Goal: Information Seeking & Learning: Learn about a topic

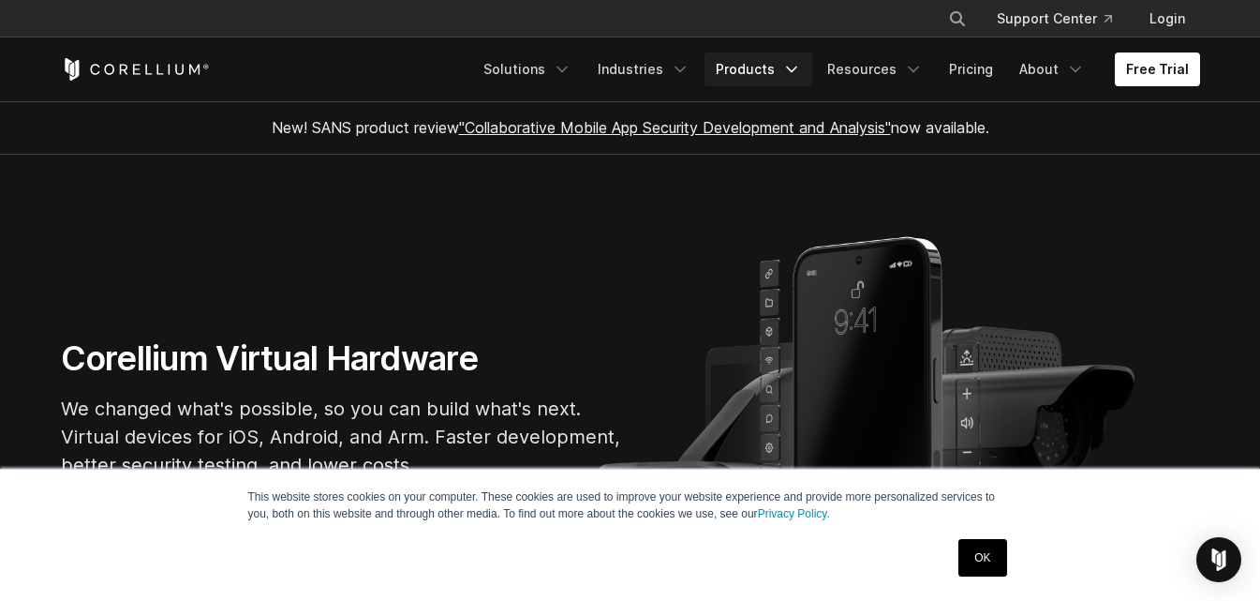
click at [751, 72] on link "Products" at bounding box center [759, 69] width 108 height 34
click at [771, 64] on link "Products" at bounding box center [759, 69] width 108 height 34
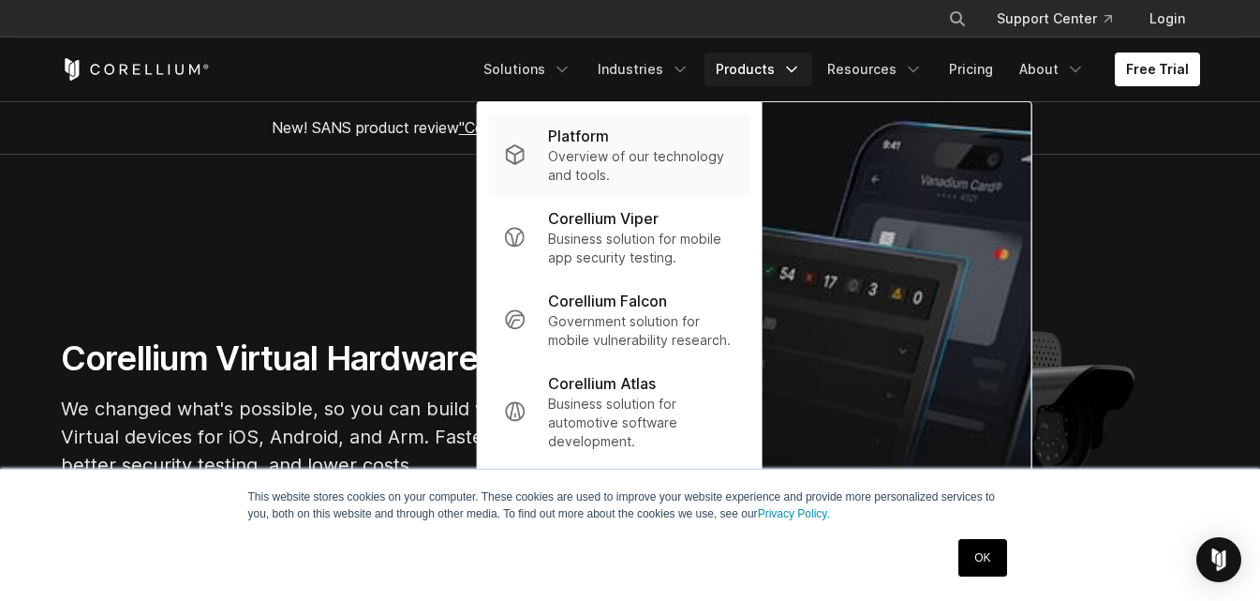
scroll to position [94, 0]
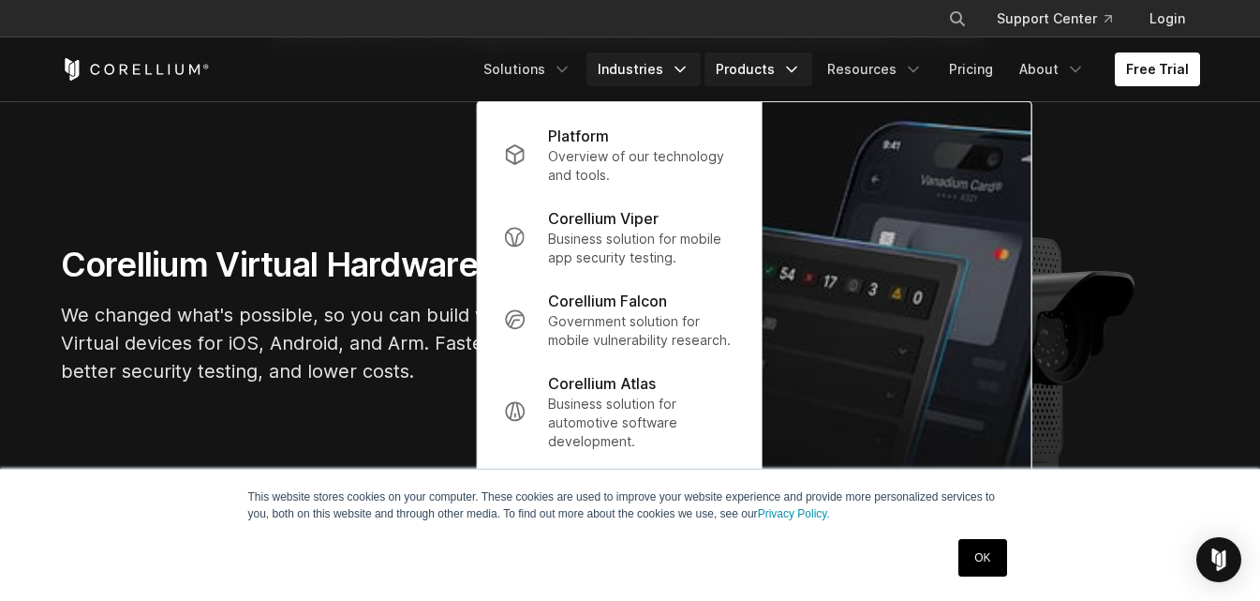
click at [678, 67] on link "Industries" at bounding box center [643, 69] width 114 height 34
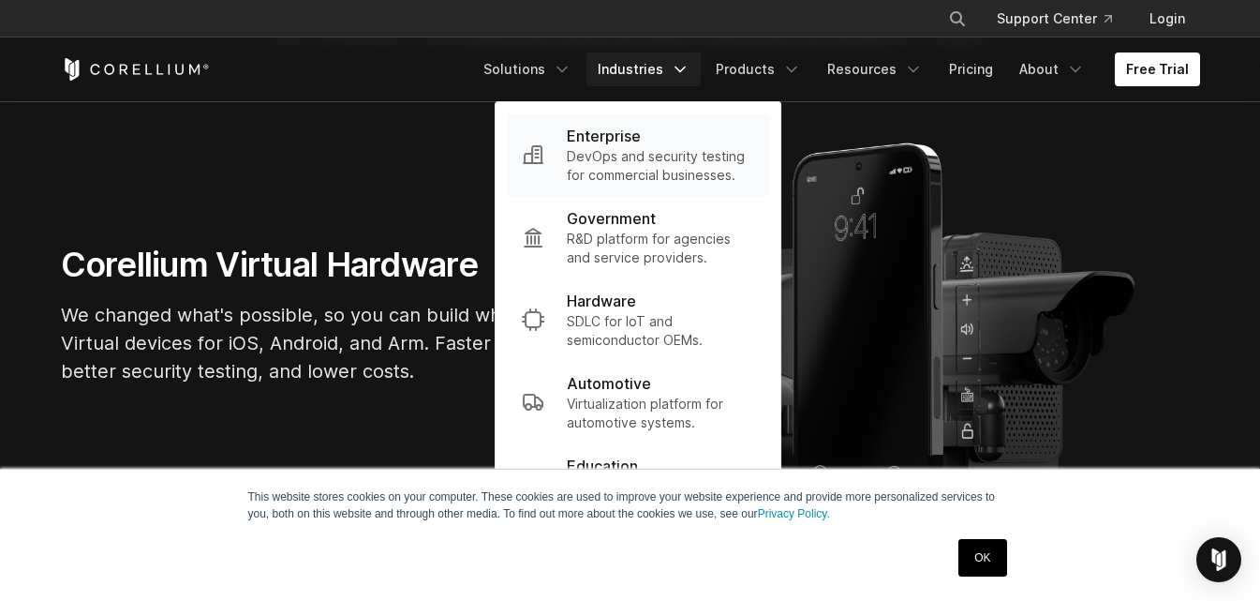
click at [646, 163] on p "DevOps and security testing for commercial businesses." at bounding box center [660, 165] width 187 height 37
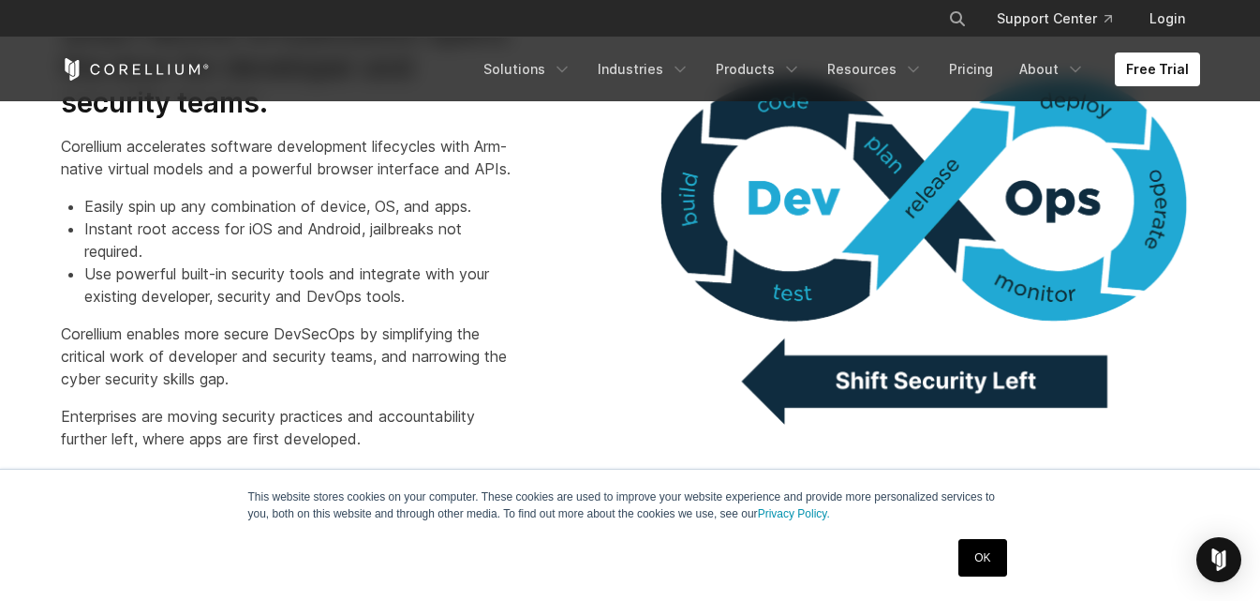
scroll to position [1405, 0]
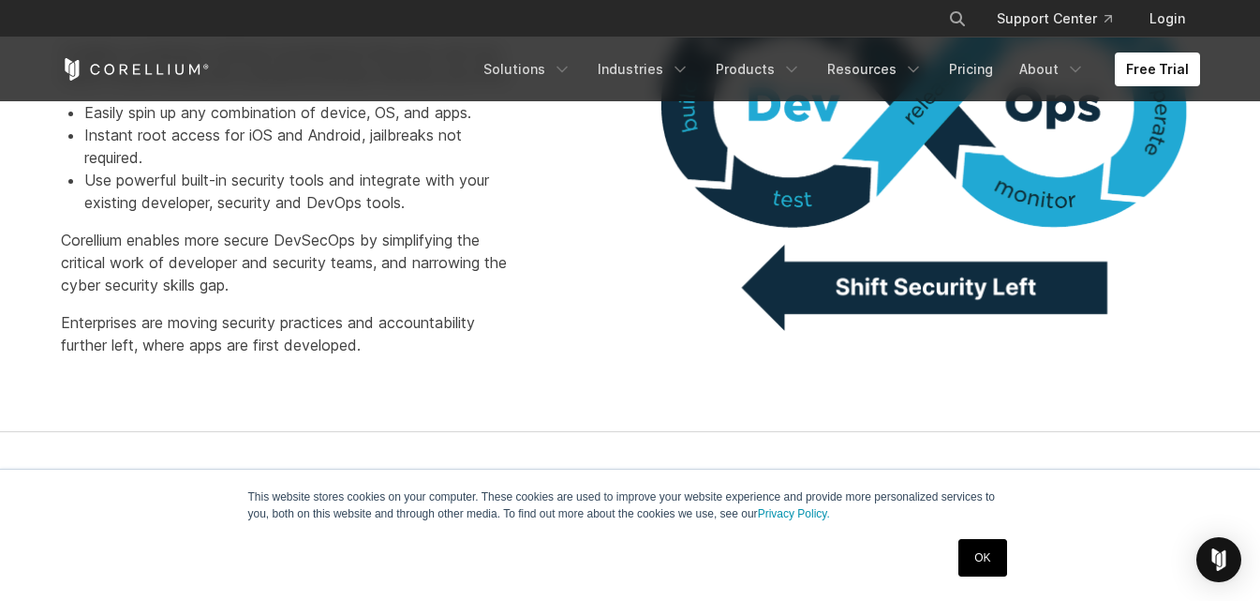
click at [979, 552] on link "OK" at bounding box center [982, 557] width 48 height 37
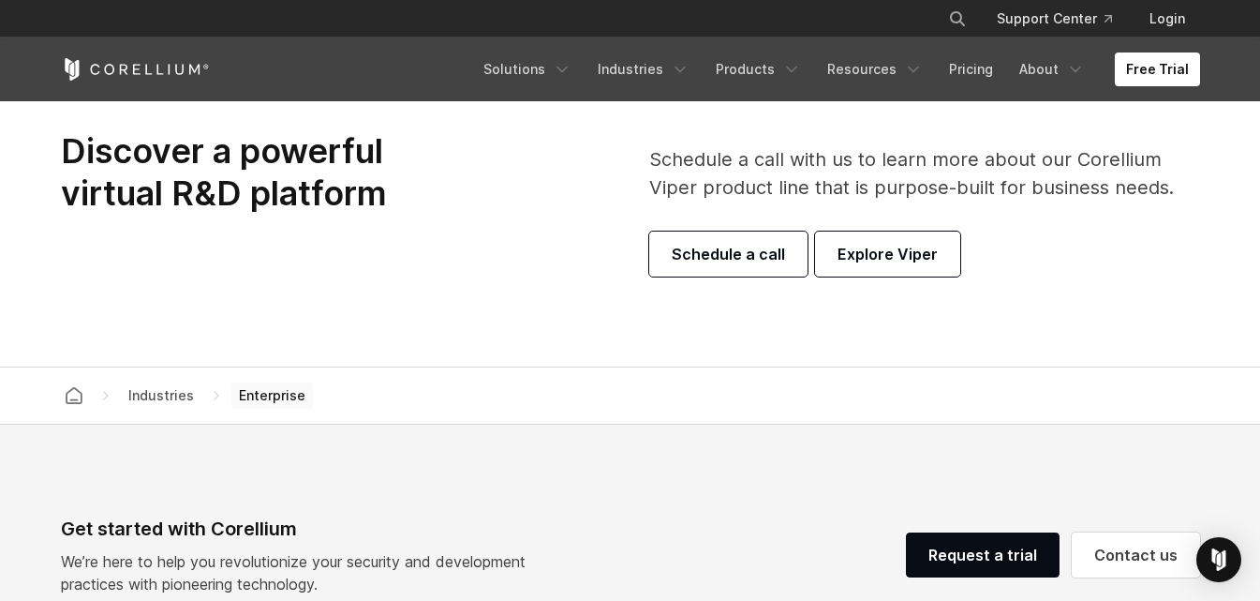
scroll to position [5715, 0]
